Goal: Information Seeking & Learning: Learn about a topic

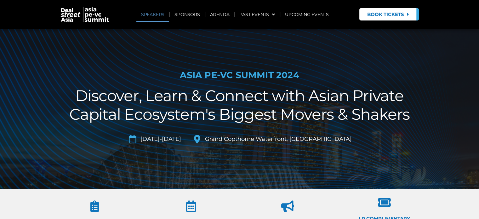
click at [159, 14] on link "SPEAKERS" at bounding box center [152, 14] width 33 height 14
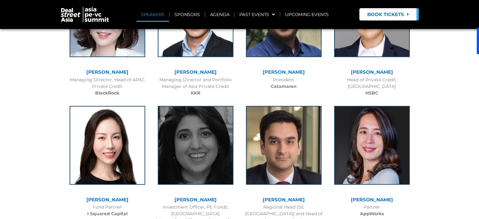
scroll to position [294, 0]
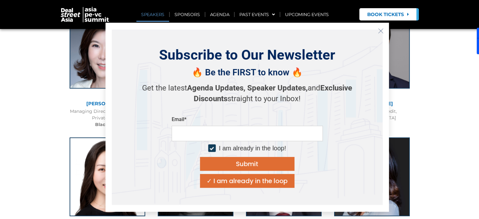
click at [381, 27] on button "Close" at bounding box center [381, 31] width 10 height 10
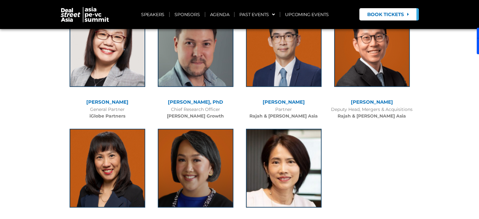
scroll to position [4076, 0]
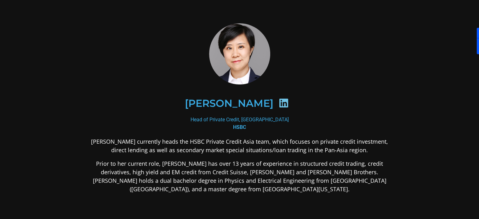
click at [279, 105] on icon at bounding box center [284, 103] width 10 height 10
click at [279, 100] on icon at bounding box center [284, 103] width 10 height 10
drag, startPoint x: 228, startPoint y: 111, endPoint x: 231, endPoint y: 123, distance: 12.7
click at [228, 113] on div "Bo Hu" at bounding box center [240, 103] width 276 height 32
drag, startPoint x: 231, startPoint y: 123, endPoint x: 243, endPoint y: 127, distance: 13.3
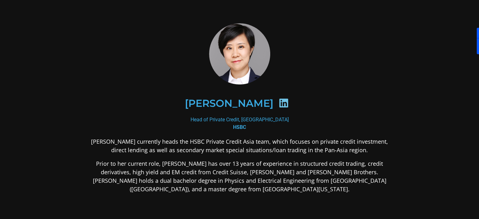
click at [231, 124] on div "Head of Private Credit, Asia-Pacific HSBC" at bounding box center [240, 123] width 306 height 15
drag, startPoint x: 243, startPoint y: 127, endPoint x: 249, endPoint y: 74, distance: 53.6
click at [248, 101] on div "Bo Hu Head of Private Credit, Asia-Pacific HSBC Bo Hu currently heads the HSBC …" at bounding box center [240, 158] width 306 height 270
click at [249, 74] on div "[PERSON_NAME]" at bounding box center [240, 103] width 306 height 63
click at [248, 63] on img at bounding box center [240, 53] width 70 height 61
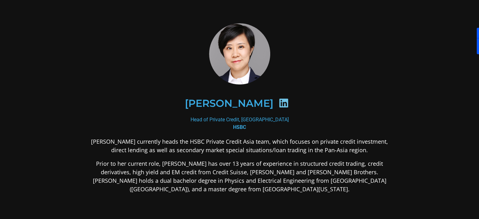
click at [279, 101] on icon at bounding box center [284, 103] width 10 height 10
drag, startPoint x: 228, startPoint y: 112, endPoint x: 228, endPoint y: 103, distance: 9.5
click at [227, 104] on div "[PERSON_NAME]" at bounding box center [240, 103] width 276 height 32
click at [228, 103] on h2 "[PERSON_NAME]" at bounding box center [229, 103] width 89 height 10
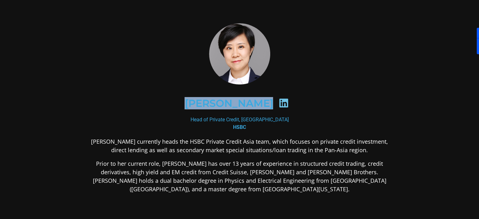
click at [228, 103] on h2 "[PERSON_NAME]" at bounding box center [229, 103] width 89 height 10
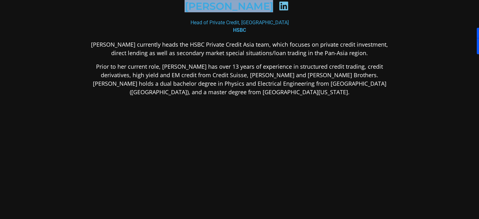
scroll to position [3, 0]
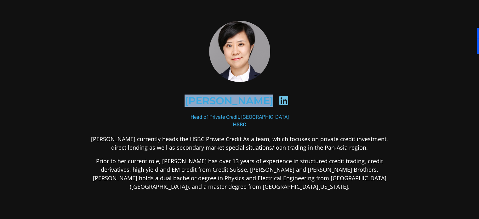
copy div "[PERSON_NAME]"
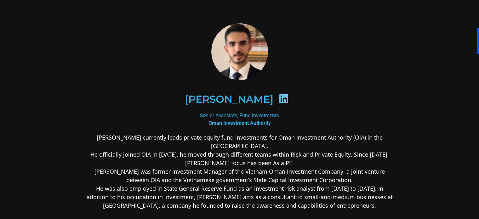
click at [289, 99] on icon at bounding box center [284, 99] width 10 height 10
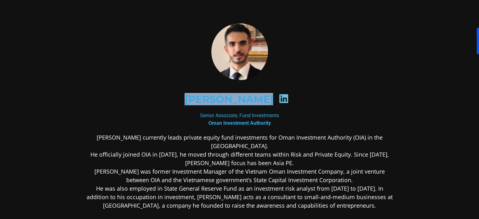
drag, startPoint x: 182, startPoint y: 98, endPoint x: 280, endPoint y: 97, distance: 98.3
click at [280, 97] on div "[PERSON_NAME]" at bounding box center [240, 99] width 276 height 32
copy div "[PERSON_NAME]"
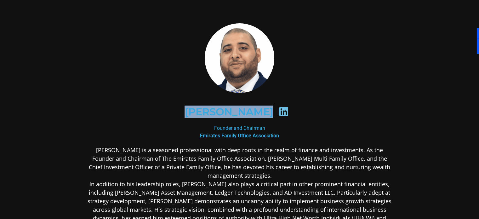
drag, startPoint x: 186, startPoint y: 115, endPoint x: 274, endPoint y: 110, distance: 88.0
click at [274, 110] on div "[PERSON_NAME]" at bounding box center [240, 112] width 276 height 32
click at [279, 110] on icon at bounding box center [284, 112] width 10 height 10
click at [235, 111] on h2 "[PERSON_NAME]" at bounding box center [229, 112] width 89 height 10
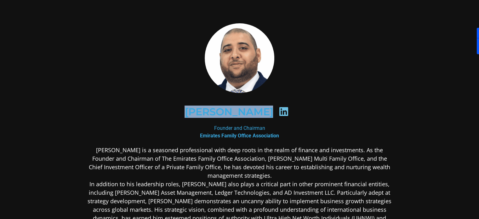
click at [235, 111] on h2 "[PERSON_NAME]" at bounding box center [229, 112] width 89 height 10
copy div "[PERSON_NAME]"
